Goal: Navigation & Orientation: Find specific page/section

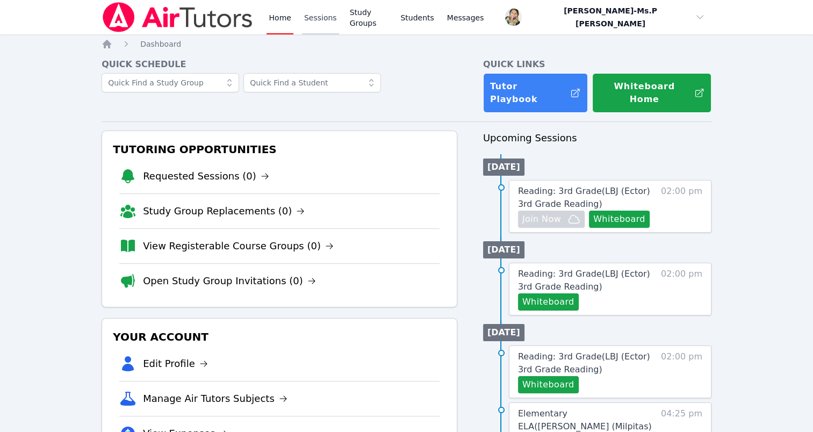
click at [304, 21] on link "Sessions" at bounding box center [320, 17] width 37 height 34
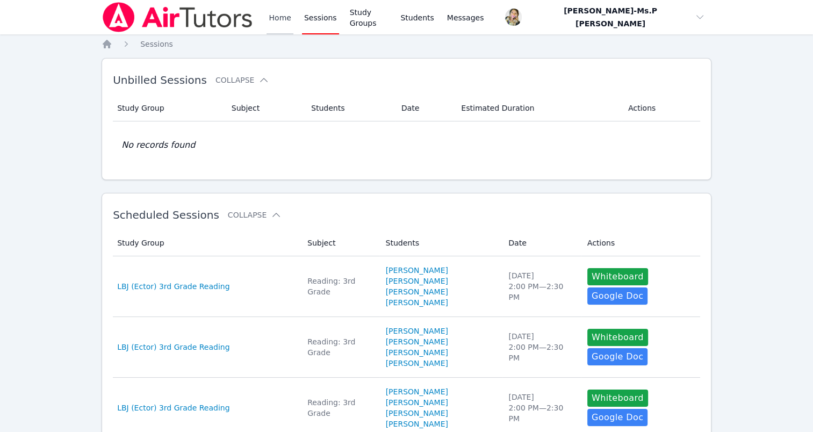
click at [283, 21] on link "Home" at bounding box center [280, 17] width 26 height 34
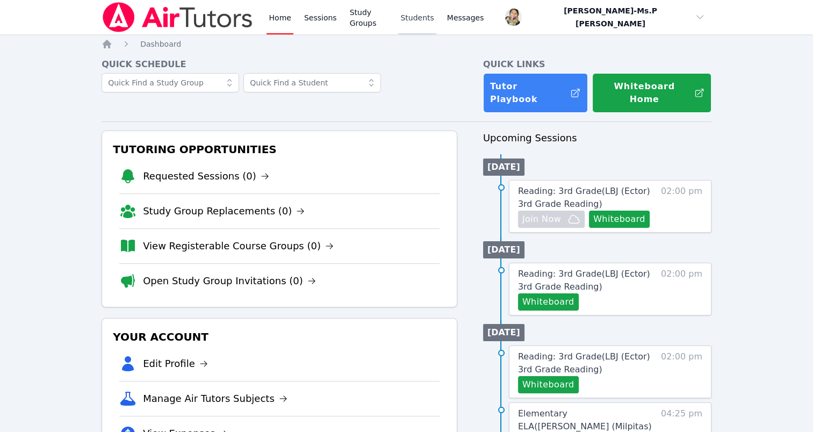
click at [406, 20] on link "Students" at bounding box center [417, 17] width 38 height 34
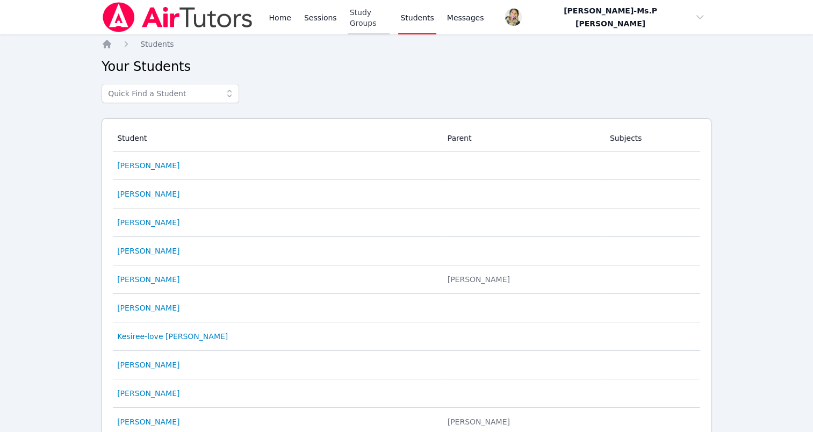
click at [363, 13] on link "Study Groups" at bounding box center [369, 17] width 42 height 34
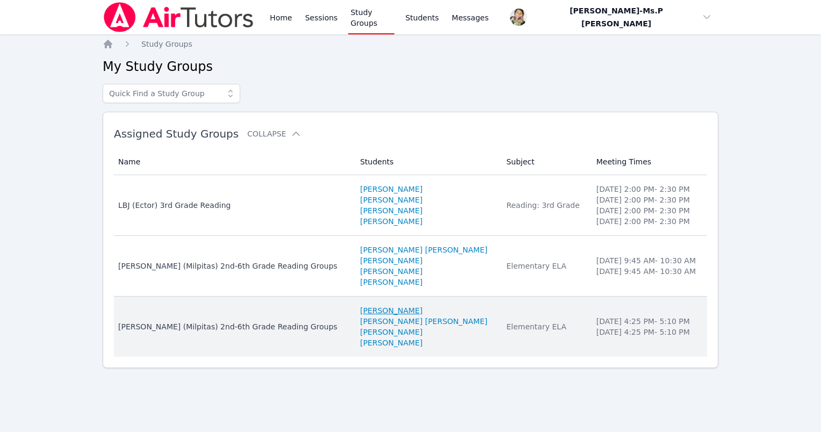
click at [389, 310] on link "[PERSON_NAME]" at bounding box center [391, 310] width 62 height 11
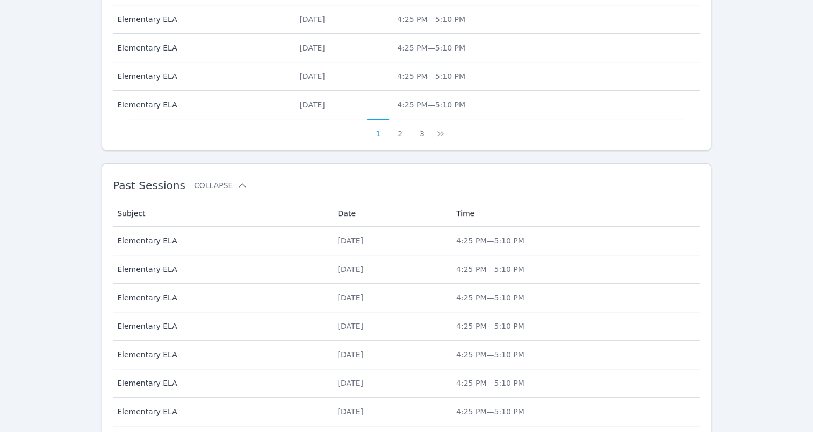
scroll to position [694, 0]
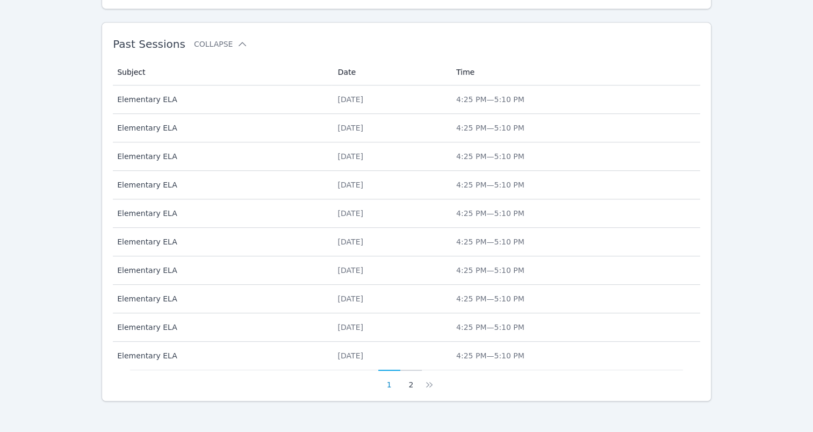
click at [412, 382] on button "2" at bounding box center [411, 380] width 22 height 20
click at [405, 382] on button "1" at bounding box center [402, 380] width 22 height 20
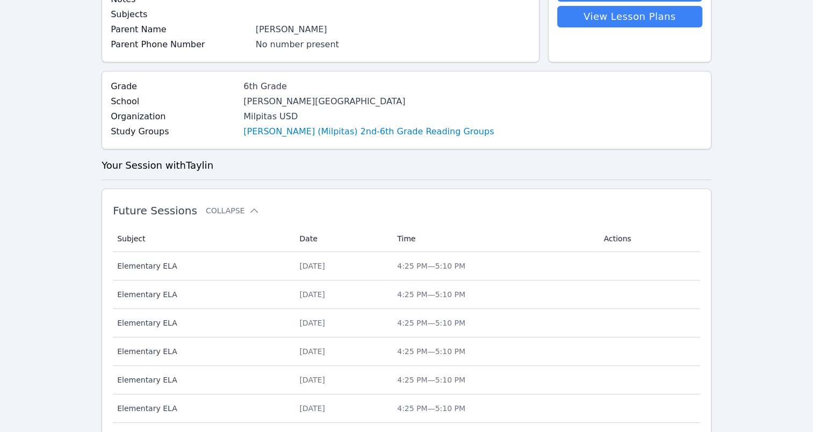
scroll to position [0, 0]
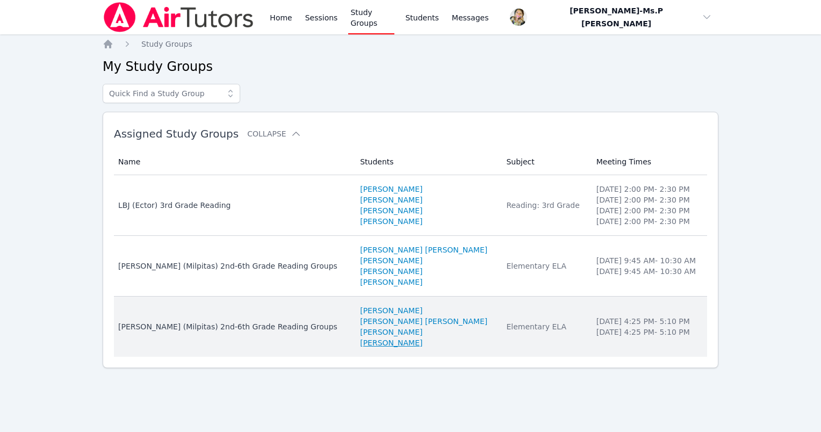
click at [369, 341] on link "[PERSON_NAME]" at bounding box center [391, 343] width 62 height 11
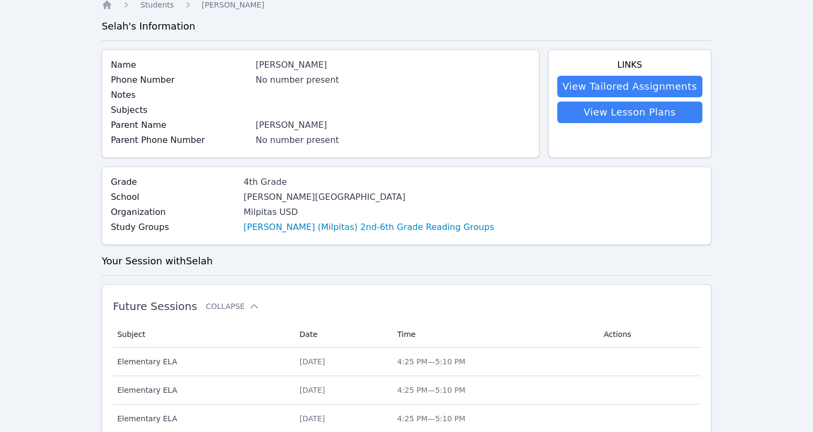
scroll to position [30, 0]
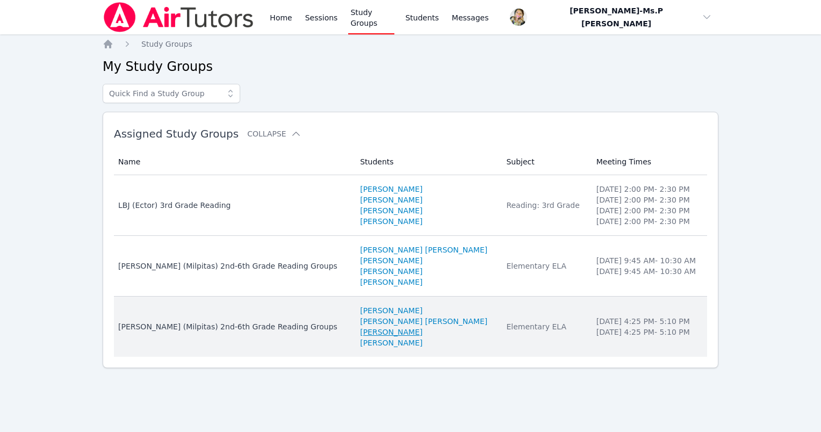
click at [381, 331] on link "[PERSON_NAME]" at bounding box center [391, 332] width 62 height 11
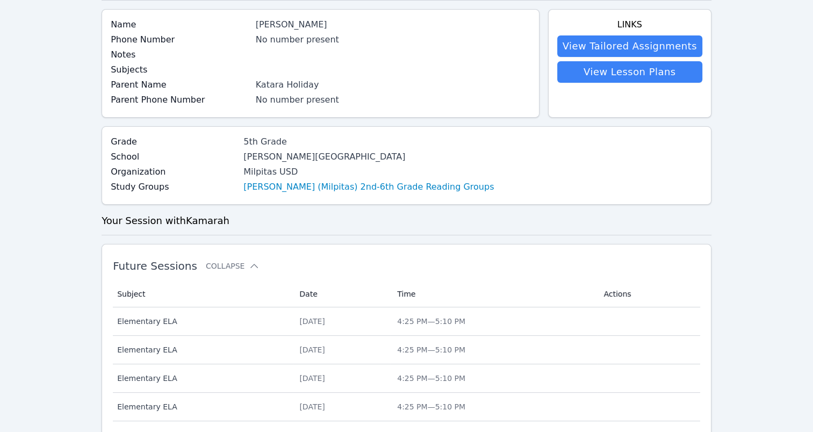
scroll to position [64, 0]
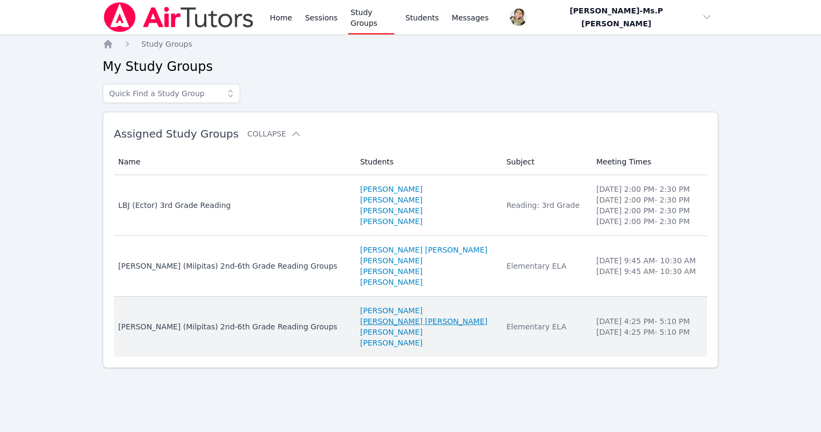
click at [393, 322] on link "[PERSON_NAME] [PERSON_NAME]" at bounding box center [423, 321] width 127 height 11
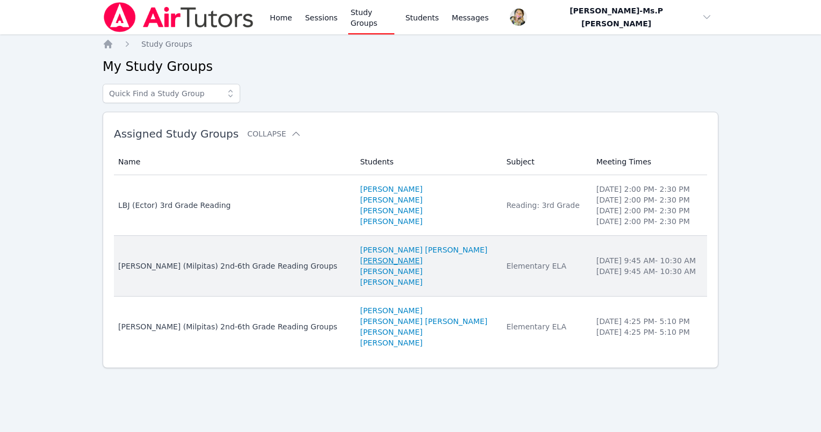
click at [362, 260] on link "[PERSON_NAME]" at bounding box center [391, 260] width 62 height 11
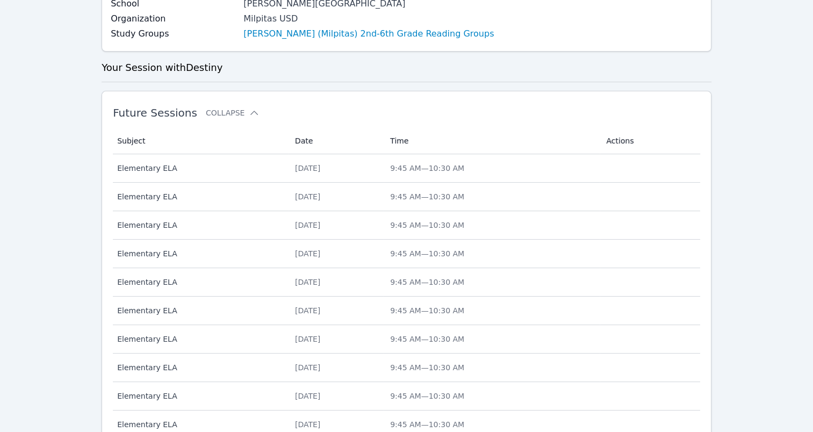
scroll to position [694, 0]
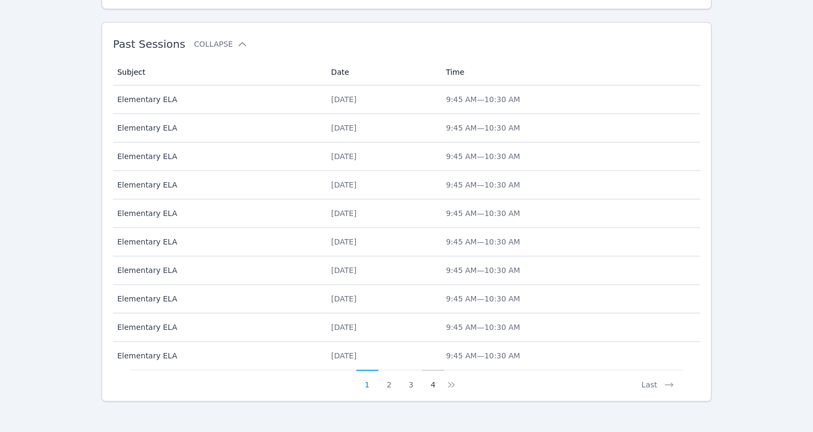
click at [430, 382] on button "4" at bounding box center [433, 380] width 22 height 20
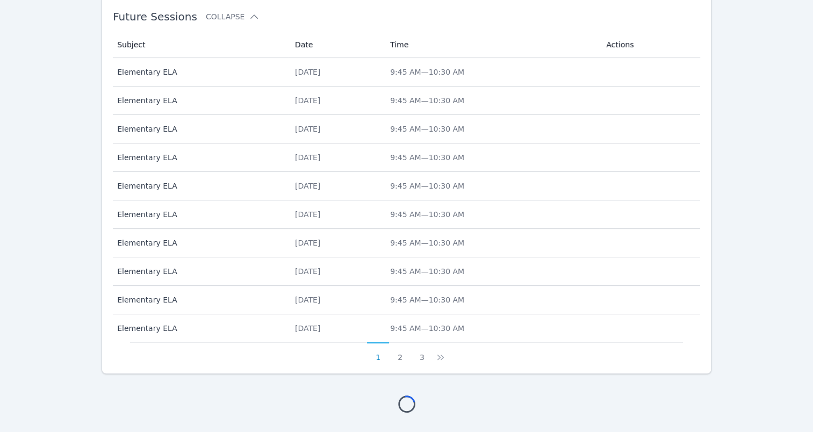
scroll to position [580, 0]
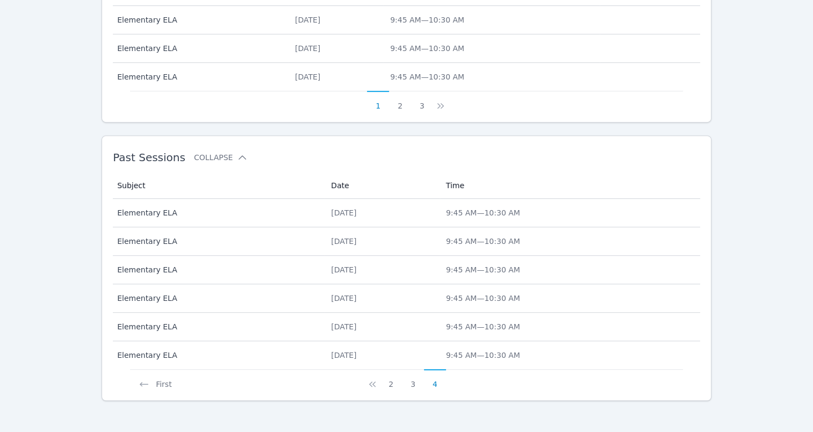
click at [433, 375] on button "4" at bounding box center [435, 379] width 22 height 20
click at [411, 381] on button "3" at bounding box center [413, 379] width 22 height 20
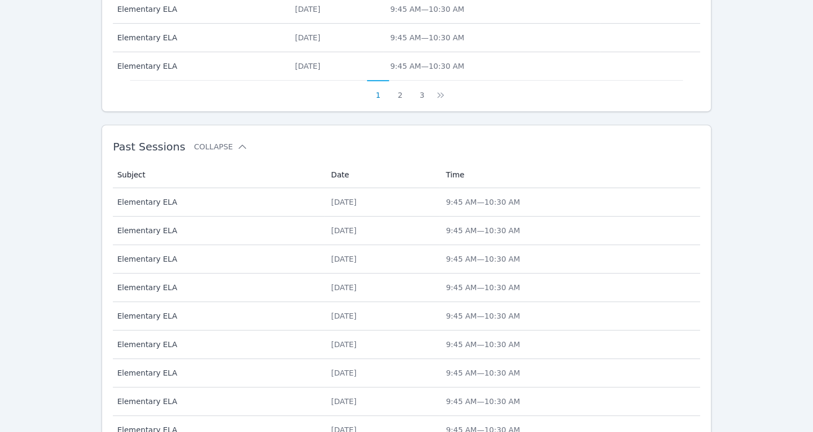
scroll to position [694, 0]
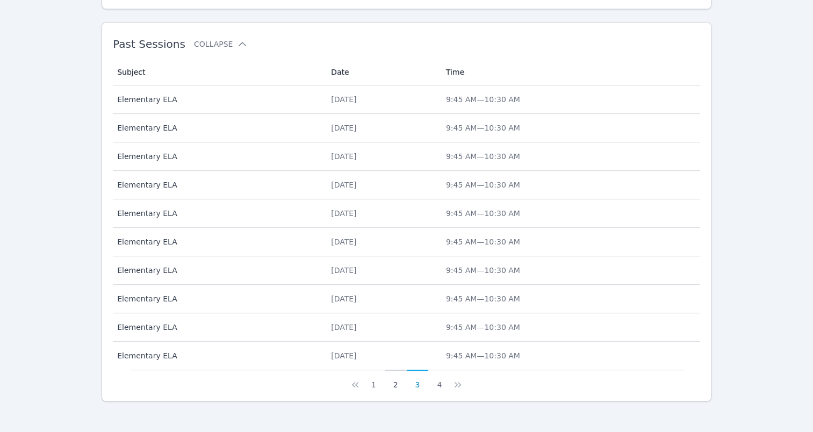
click at [393, 379] on button "2" at bounding box center [396, 380] width 22 height 20
click at [372, 384] on button "1" at bounding box center [374, 380] width 22 height 20
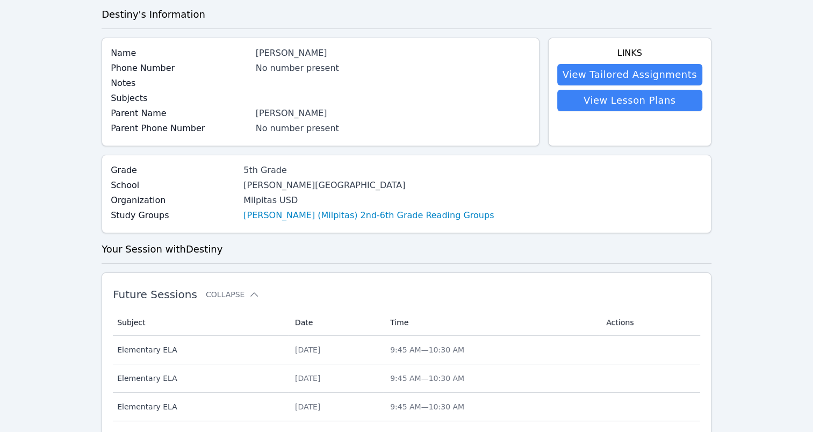
scroll to position [0, 0]
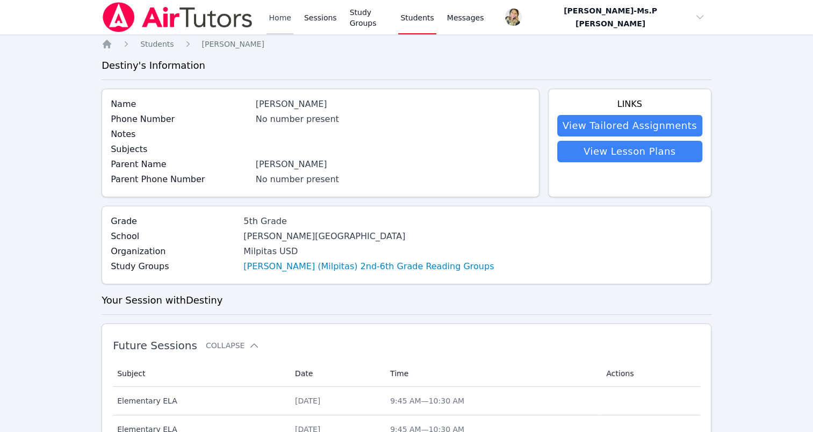
click at [281, 15] on link "Home" at bounding box center [280, 17] width 26 height 34
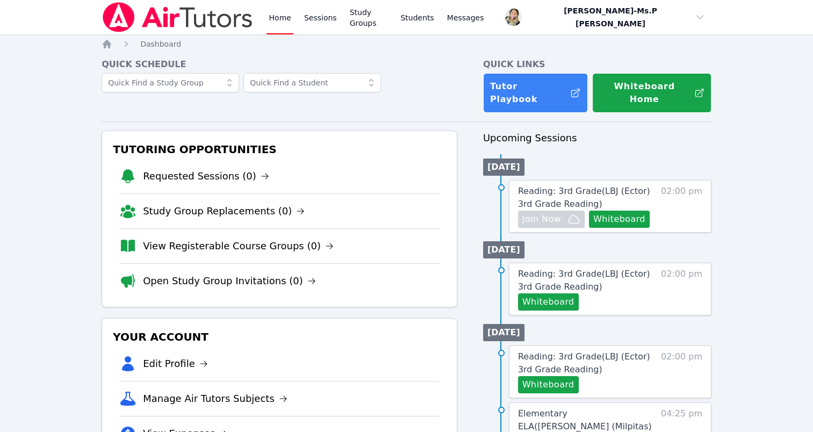
click at [335, 20] on div "Home Sessions Study Groups Students Messages" at bounding box center [376, 17] width 219 height 34
click at [316, 17] on link "Sessions" at bounding box center [320, 17] width 37 height 34
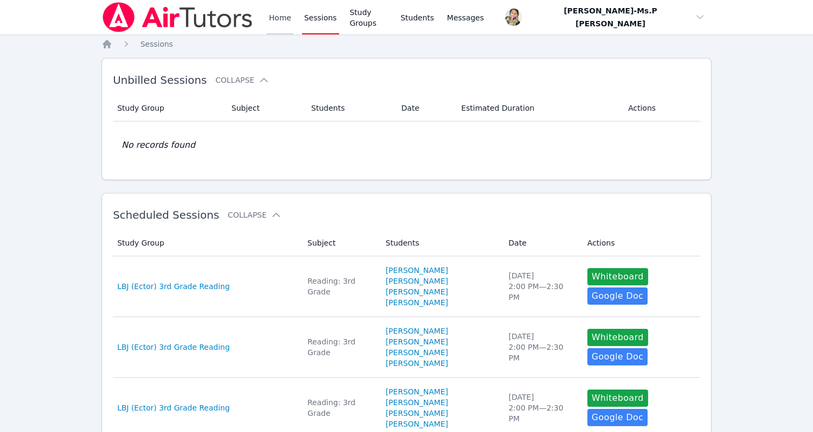
click at [278, 13] on link "Home" at bounding box center [280, 17] width 26 height 34
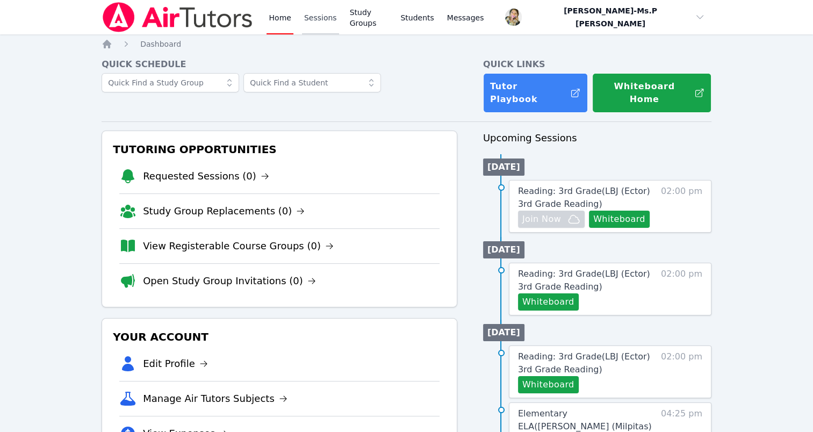
click at [320, 14] on link "Sessions" at bounding box center [320, 17] width 37 height 34
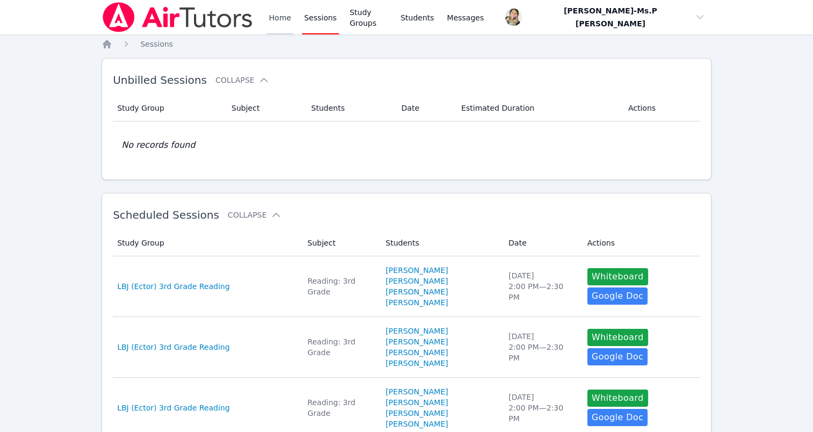
click at [291, 16] on link "Home" at bounding box center [280, 17] width 26 height 34
